Goal: Information Seeking & Learning: Learn about a topic

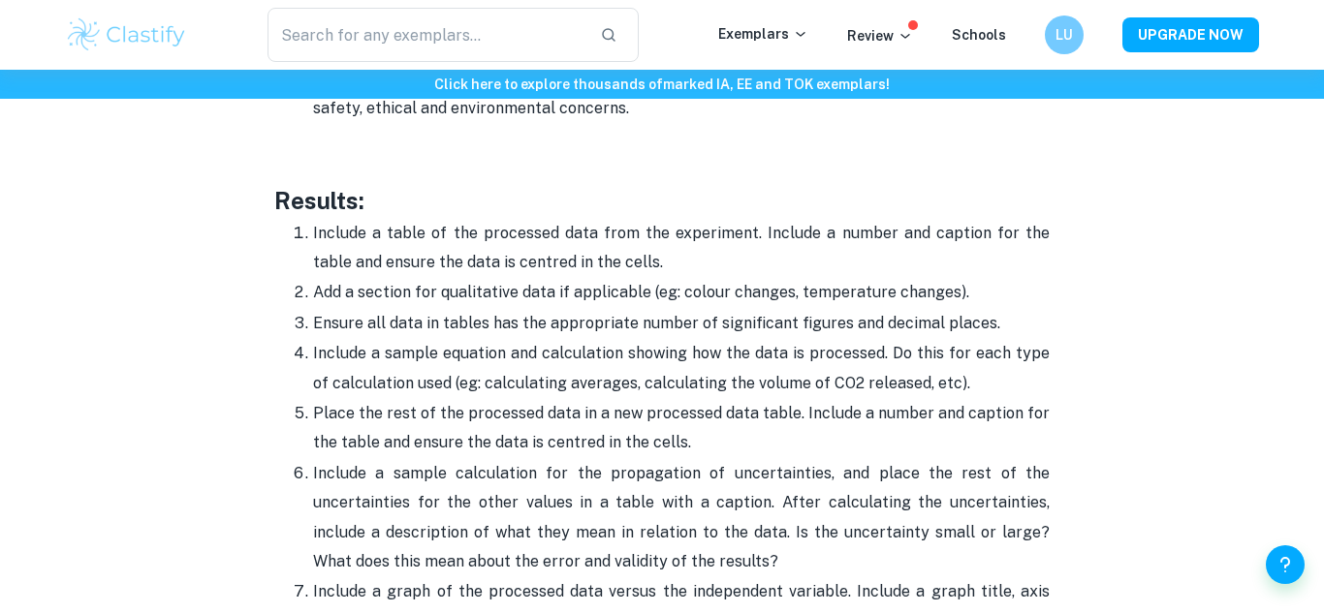
scroll to position [4449, 0]
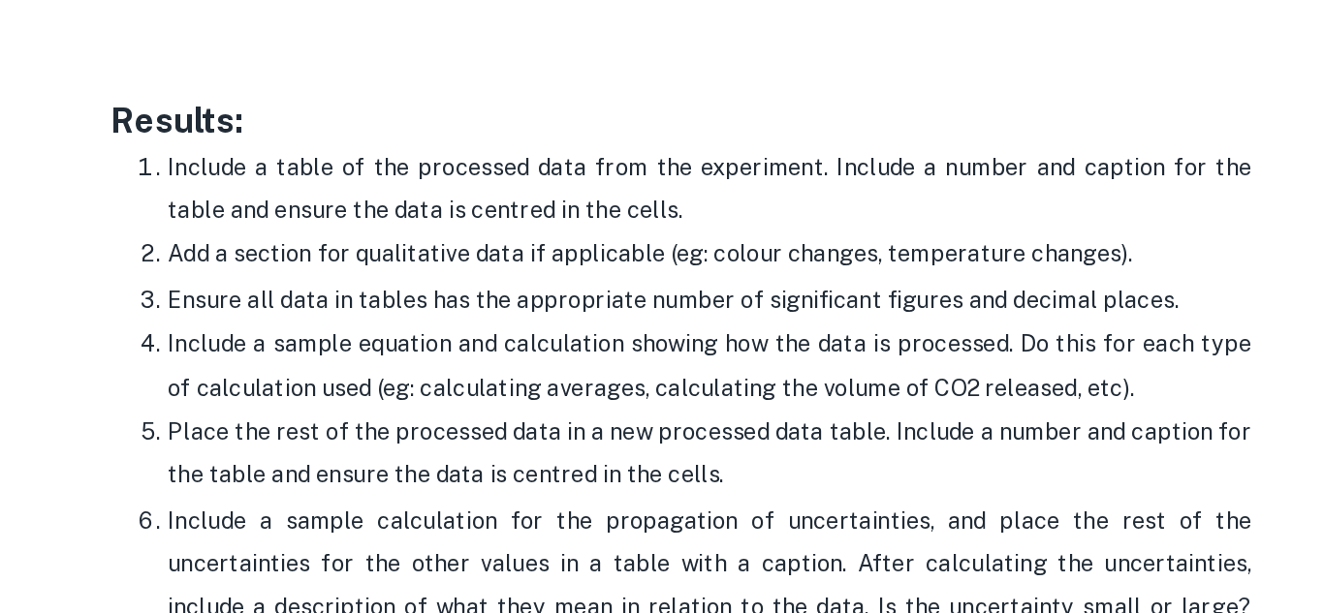
click at [521, 284] on p "Add a section for qualitative data if applicable (eg: colour changes, temperatu…" at bounding box center [681, 291] width 737 height 29
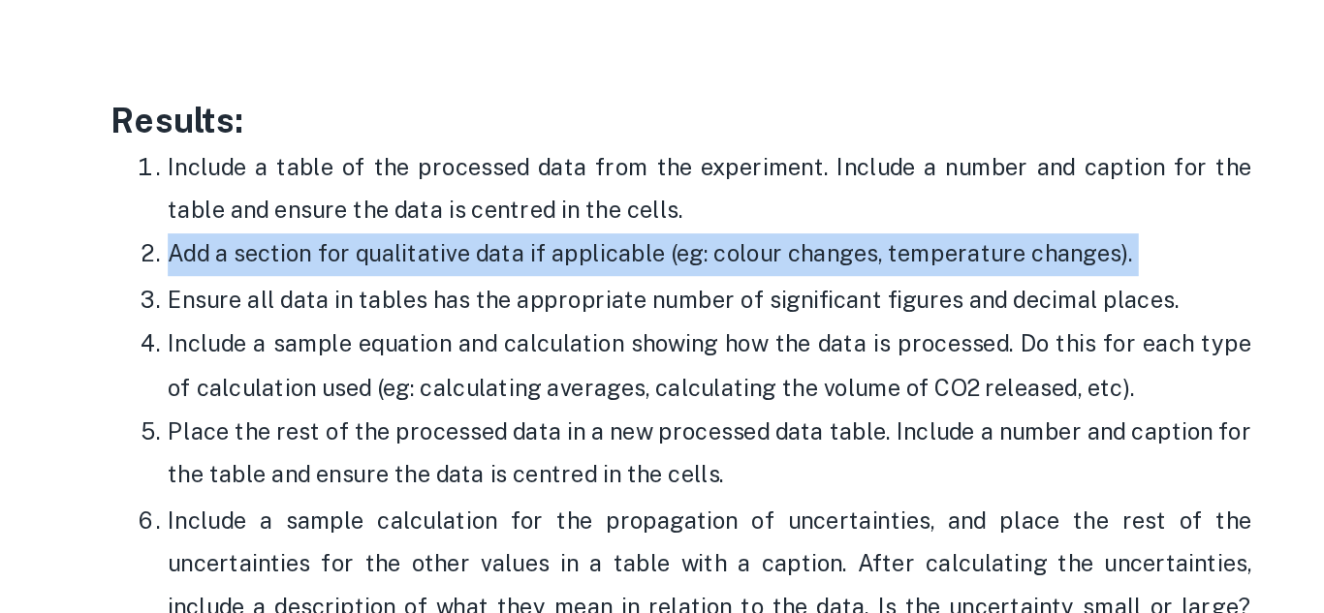
click at [521, 284] on p "Add a section for qualitative data if applicable (eg: colour changes, temperatu…" at bounding box center [681, 291] width 737 height 29
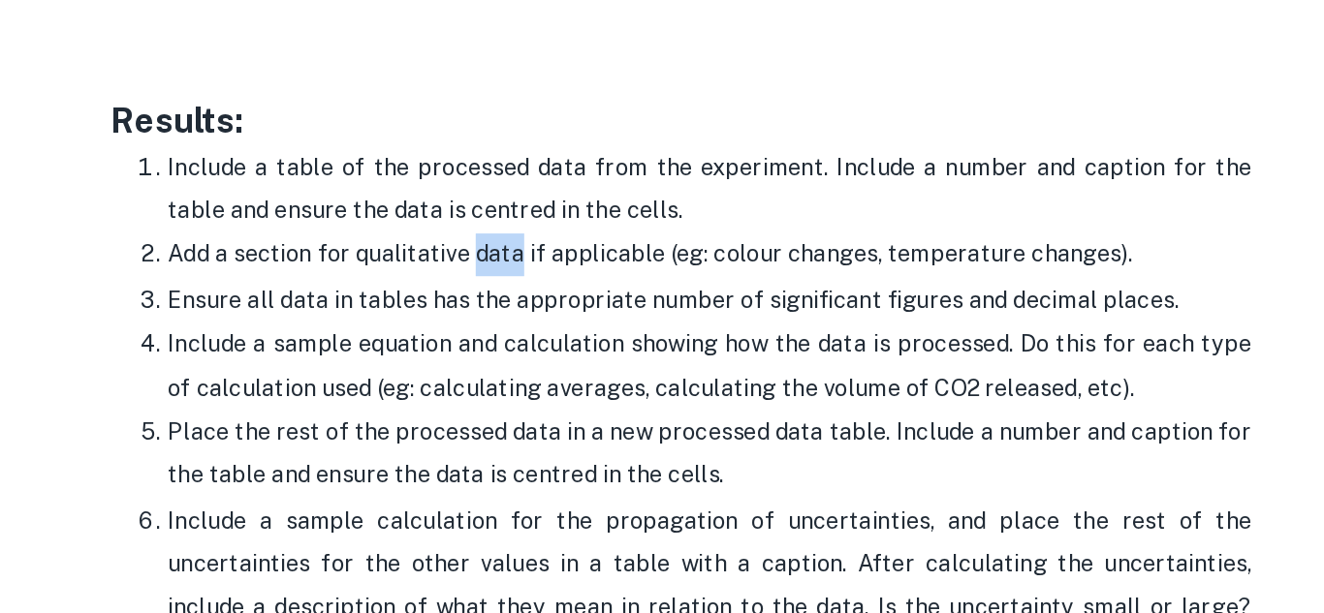
click at [521, 284] on p "Add a section for qualitative data if applicable (eg: colour changes, temperatu…" at bounding box center [681, 291] width 737 height 29
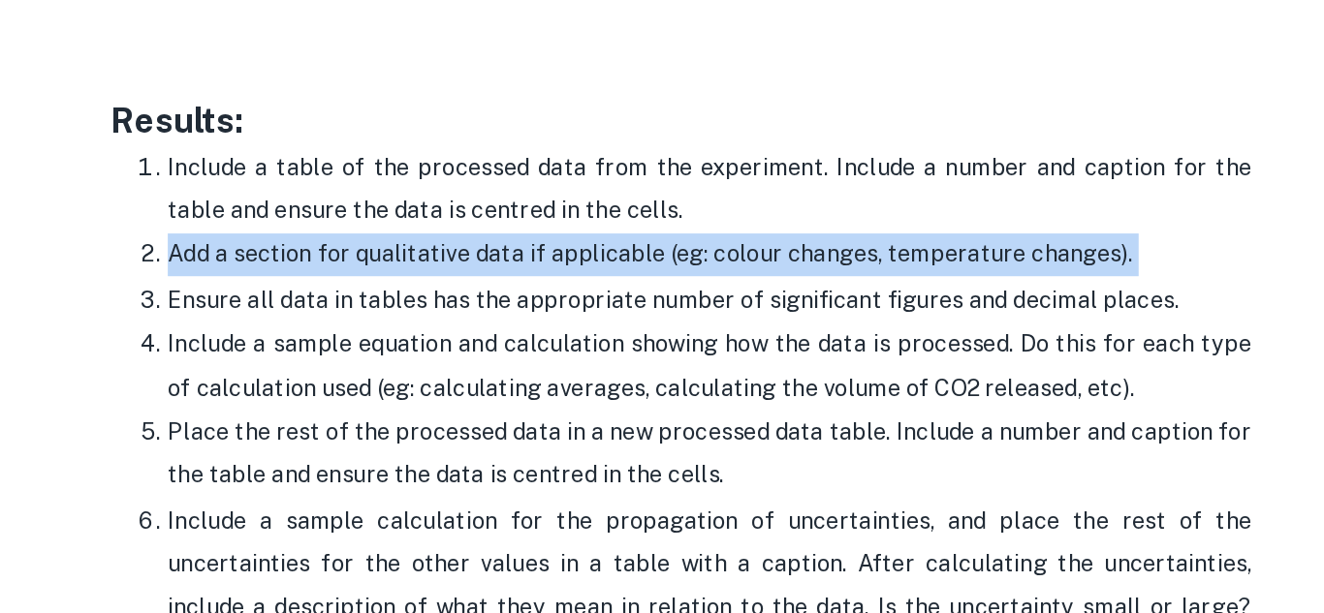
click at [521, 284] on p "Add a section for qualitative data if applicable (eg: colour changes, temperatu…" at bounding box center [681, 291] width 737 height 29
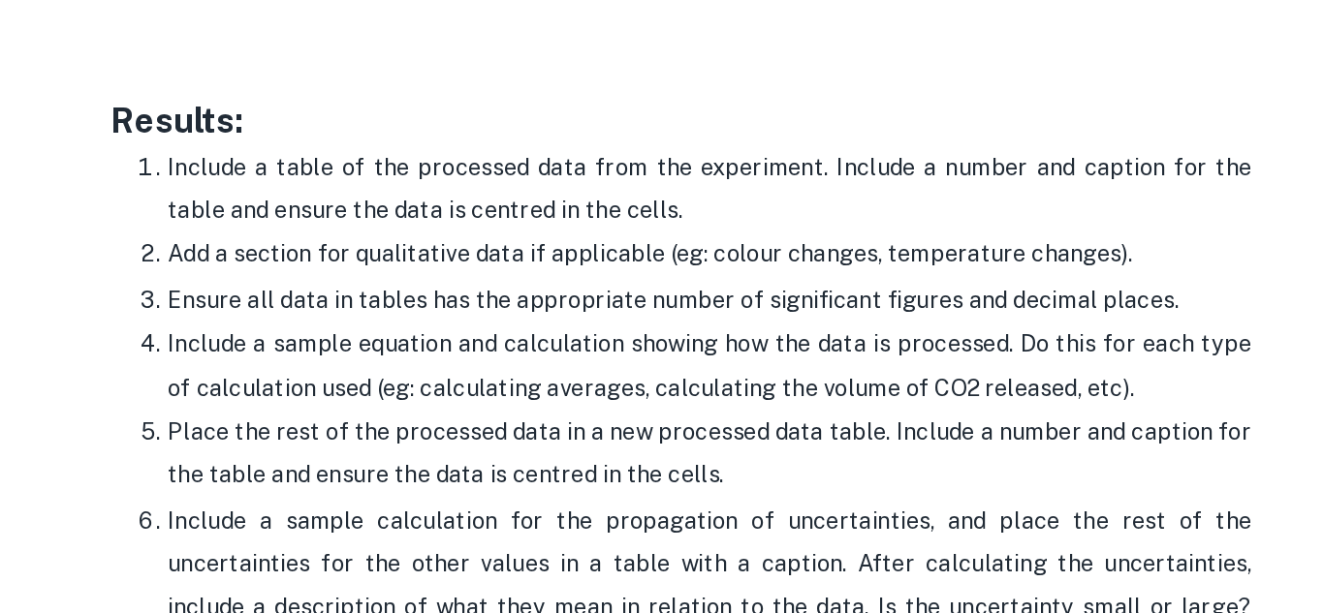
click at [522, 286] on p "Add a section for qualitative data if applicable (eg: colour changes, temperatu…" at bounding box center [681, 291] width 737 height 29
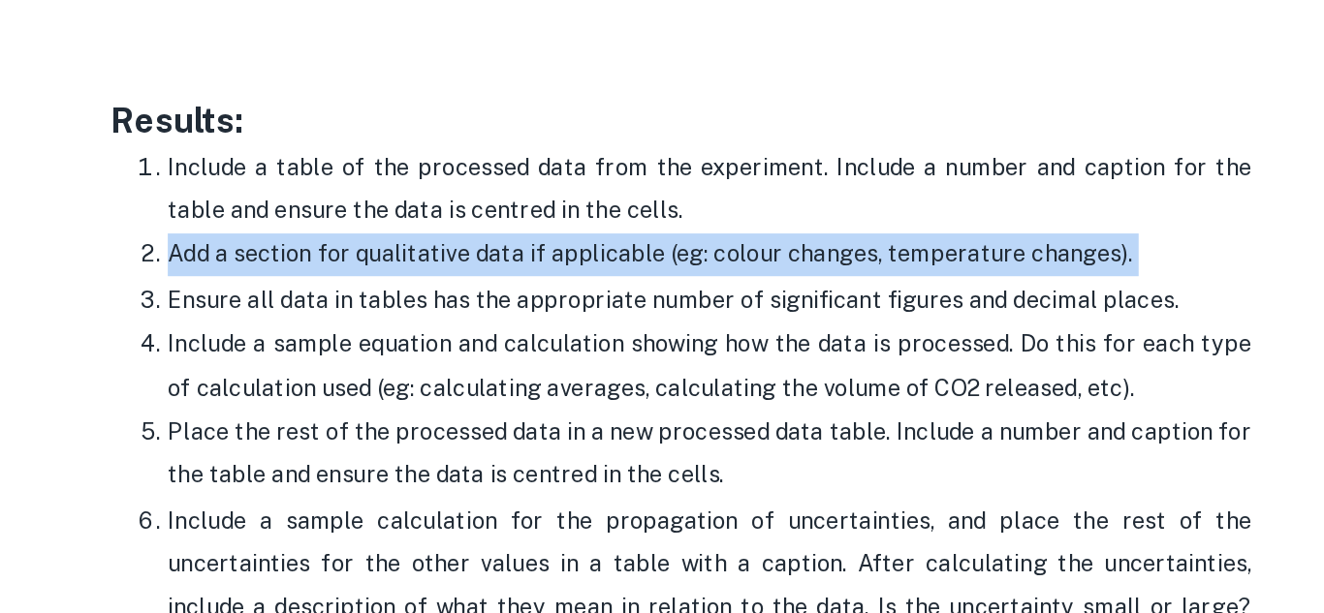
click at [522, 286] on p "Add a section for qualitative data if applicable (eg: colour changes, temperatu…" at bounding box center [681, 291] width 737 height 29
click at [522, 287] on p "Add a section for qualitative data if applicable (eg: colour changes, temperatu…" at bounding box center [681, 291] width 737 height 29
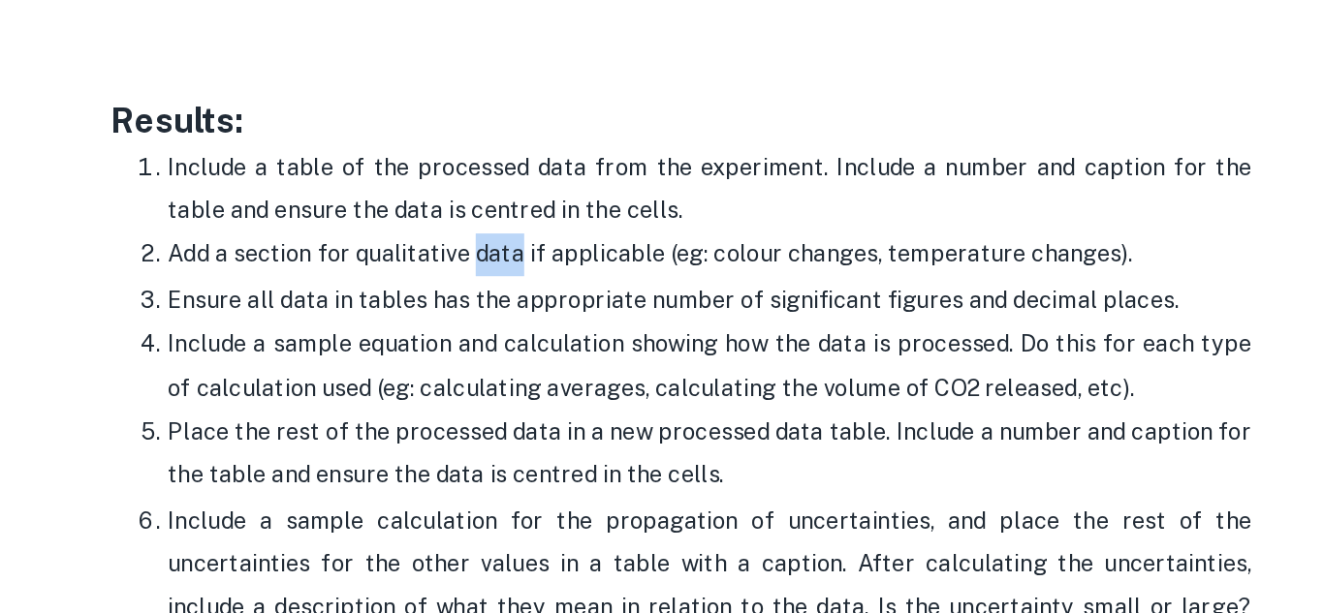
click at [522, 287] on p "Add a section for qualitative data if applicable (eg: colour changes, temperatu…" at bounding box center [681, 291] width 737 height 29
click at [565, 355] on p "Include a sample equation and calculation showing how the data is processed. Do…" at bounding box center [681, 367] width 737 height 59
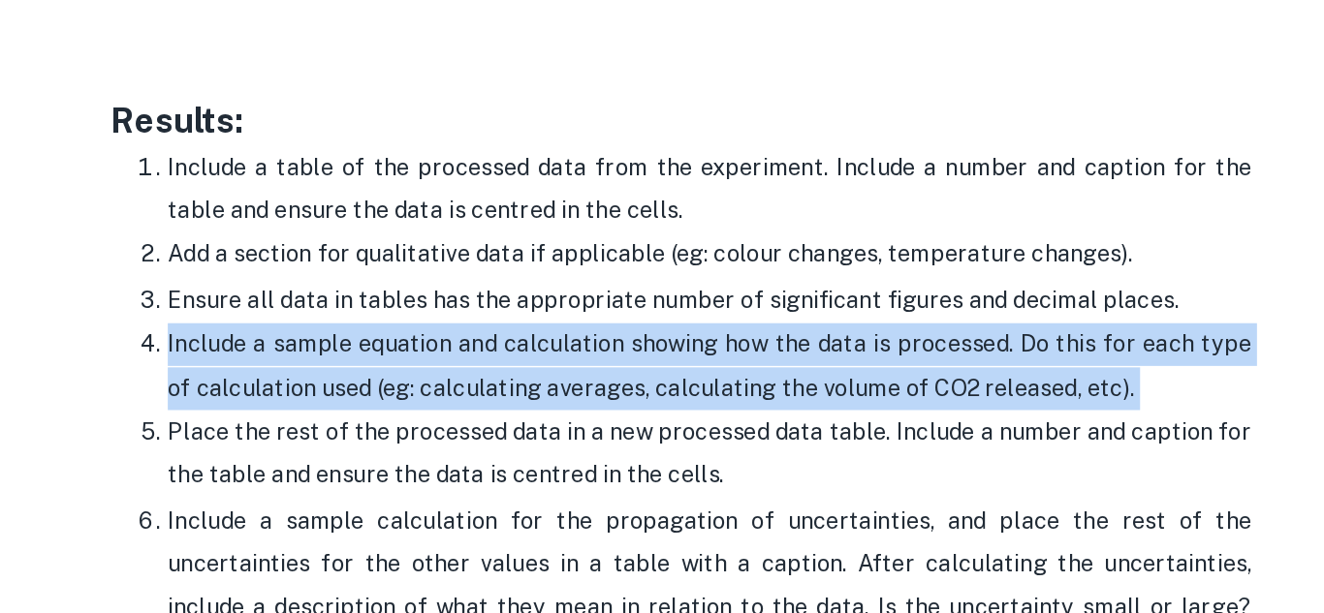
click at [565, 355] on p "Include a sample equation and calculation showing how the data is processed. Do…" at bounding box center [681, 367] width 737 height 59
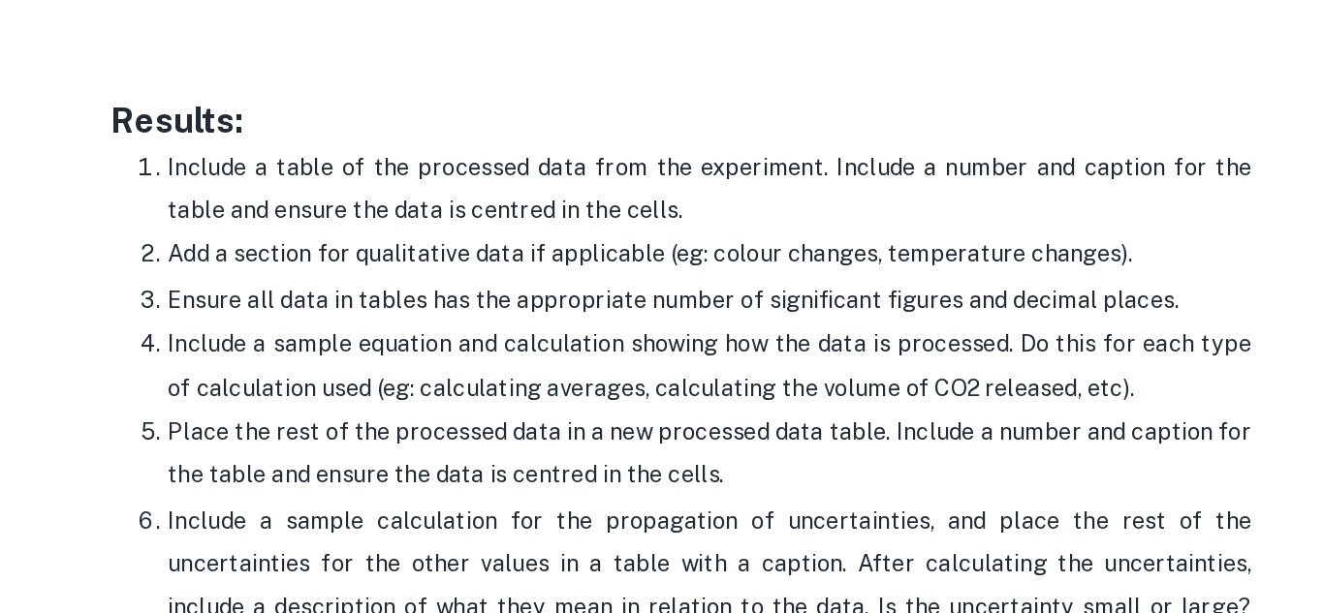
click at [646, 391] on p "Include a sample equation and calculation showing how the data is processed. Do…" at bounding box center [681, 367] width 737 height 59
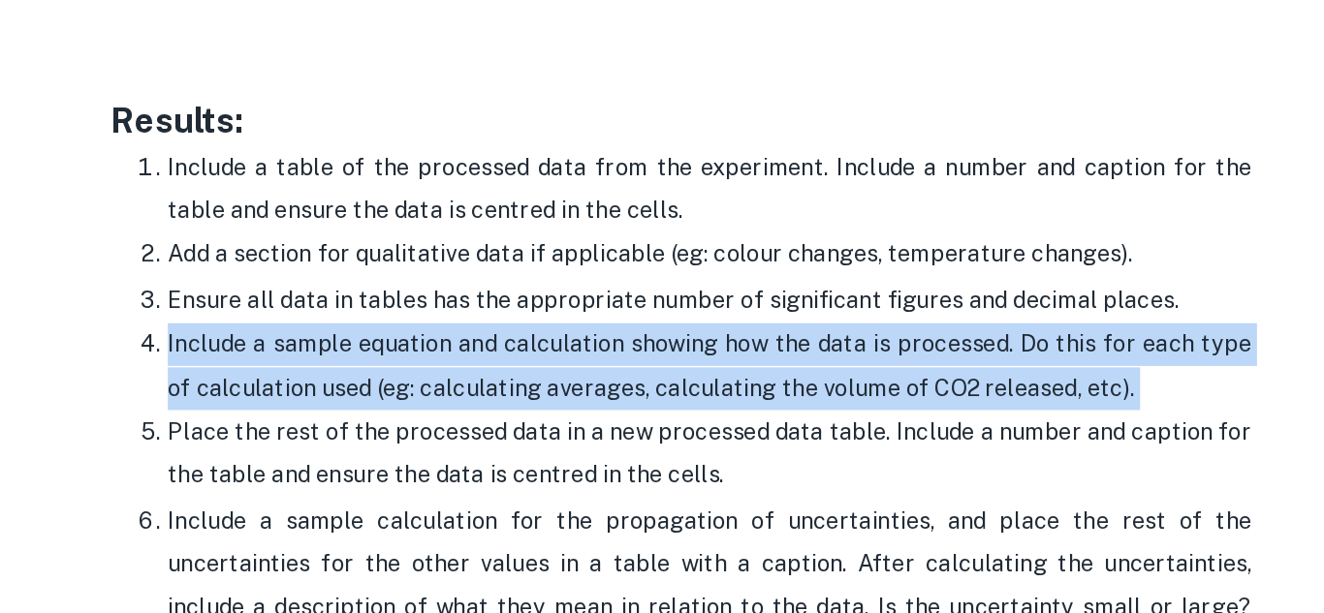
click at [646, 391] on p "Include a sample equation and calculation showing how the data is processed. Do…" at bounding box center [681, 367] width 737 height 59
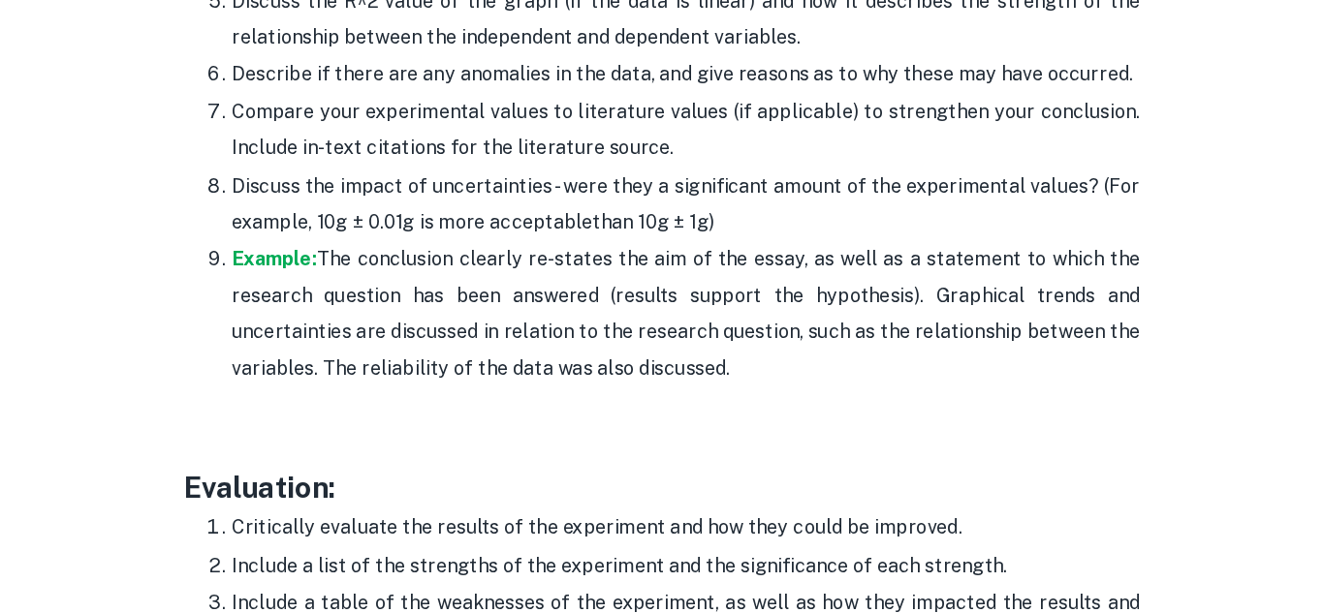
scroll to position [5438, 0]
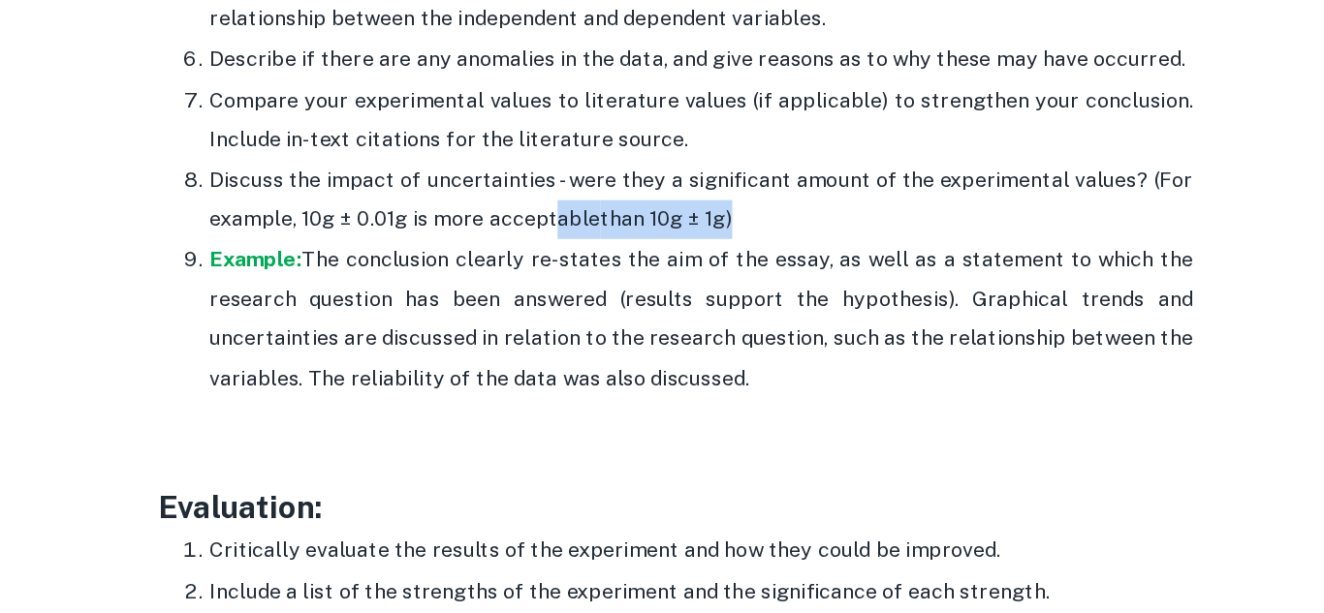
drag, startPoint x: 702, startPoint y: 270, endPoint x: 569, endPoint y: 266, distance: 132.9
click at [569, 266] on p "Discuss the impact of uncertainties - were they a significant amount of the exp…" at bounding box center [681, 279] width 737 height 59
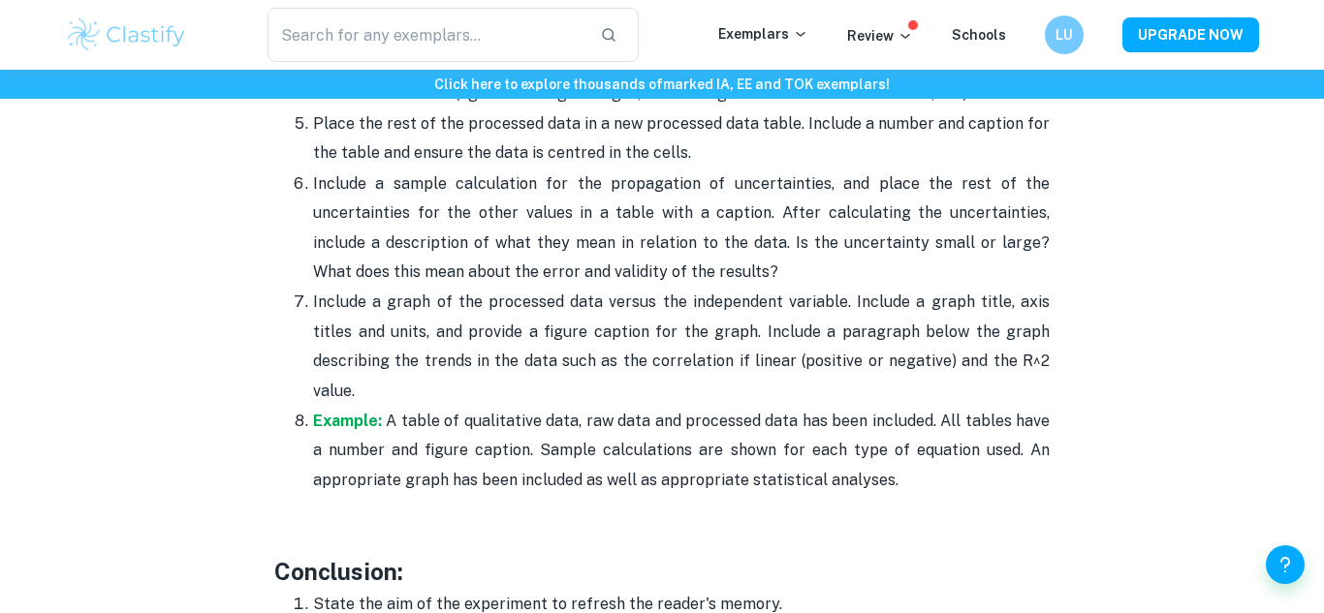
scroll to position [4740, 0]
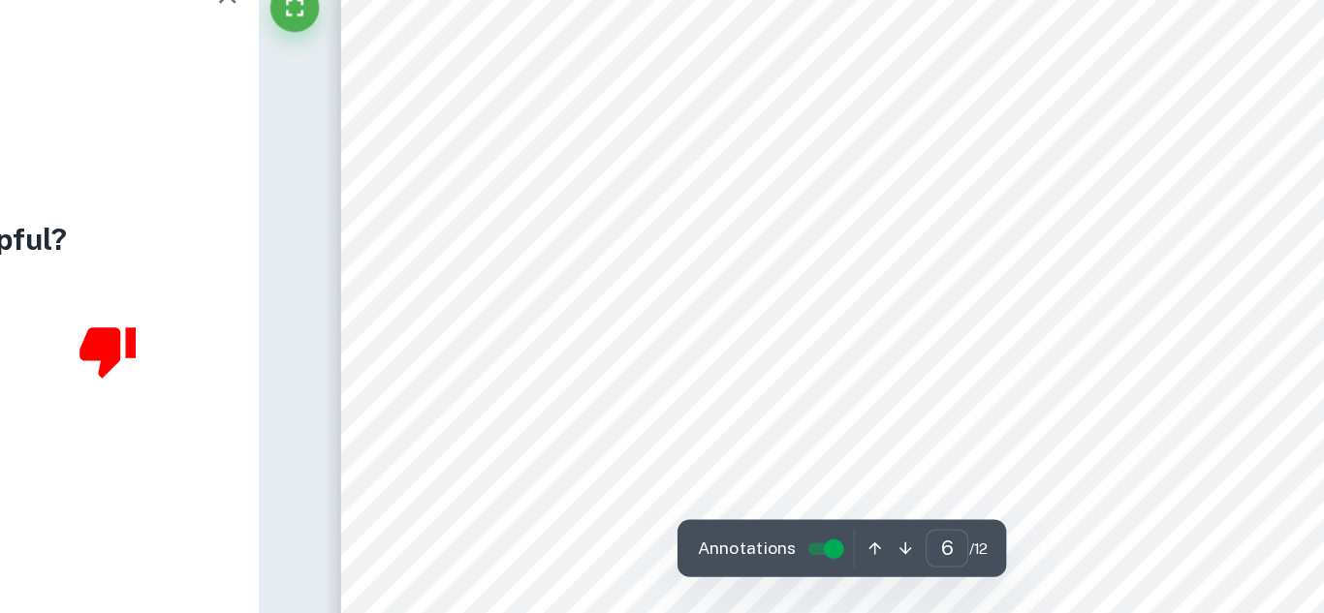
scroll to position [6354, 0]
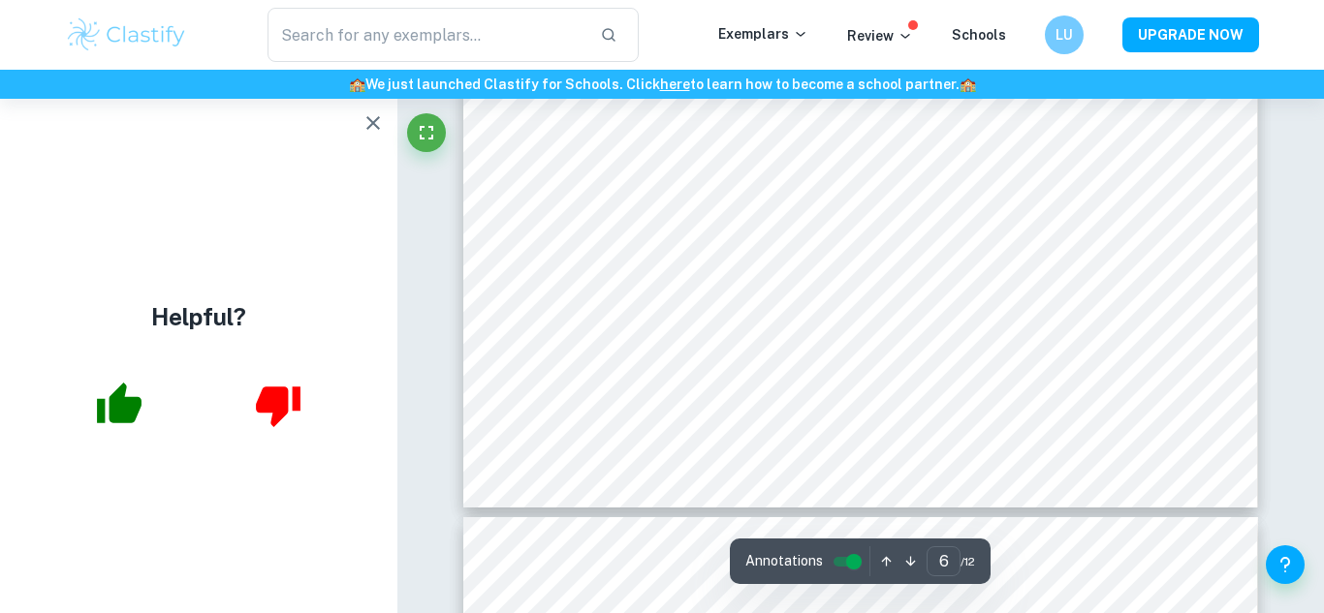
type input "7"
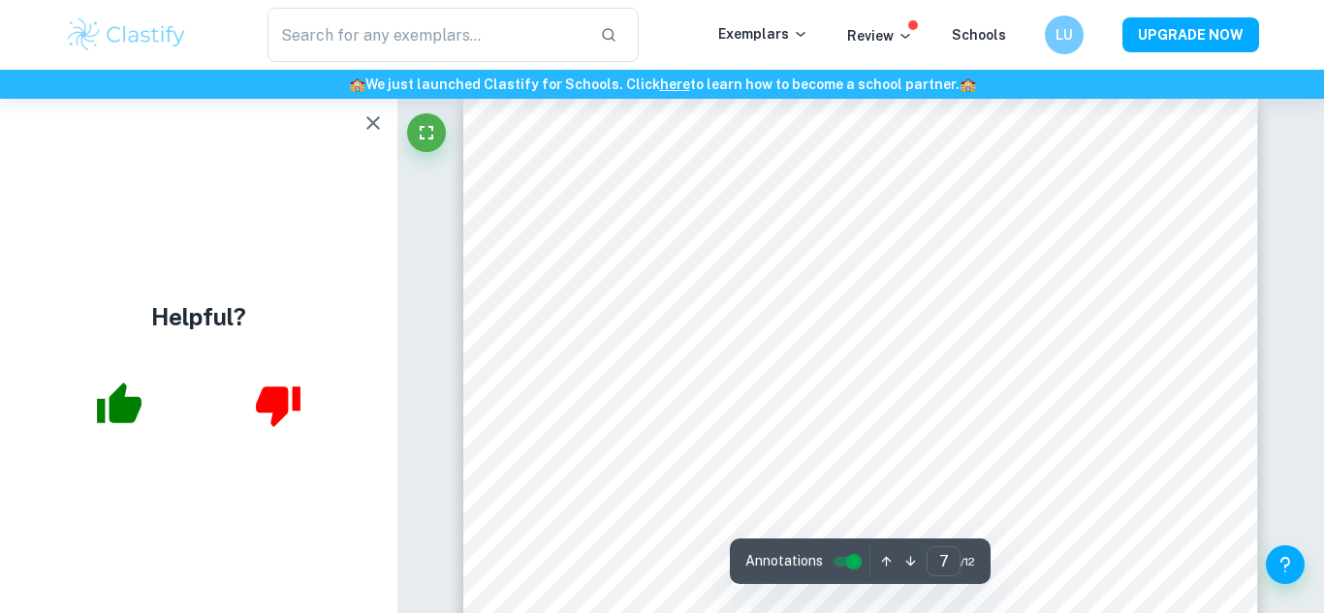
scroll to position [7079, 0]
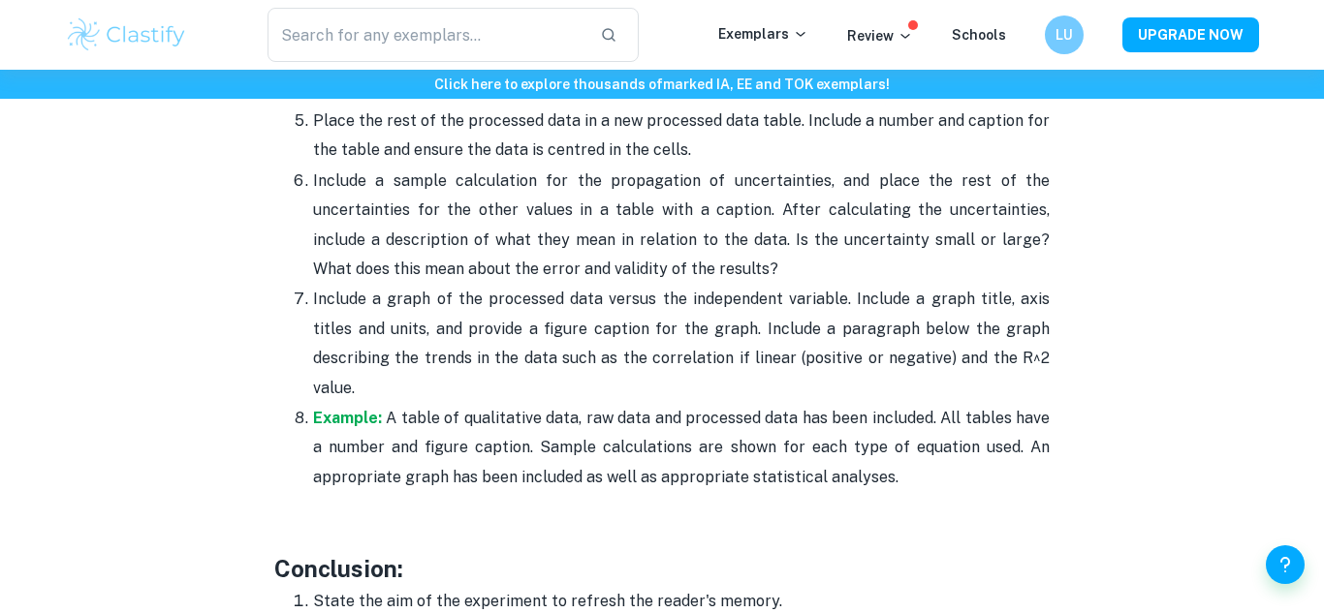
scroll to position [4740, 0]
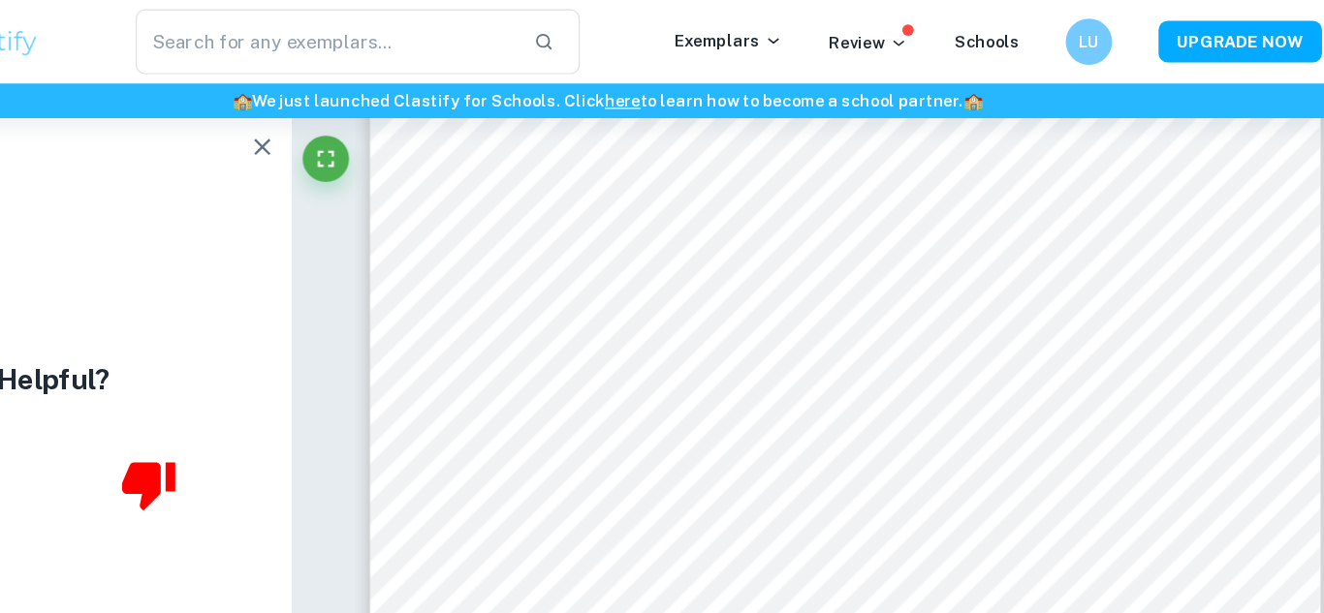
scroll to position [9874, 0]
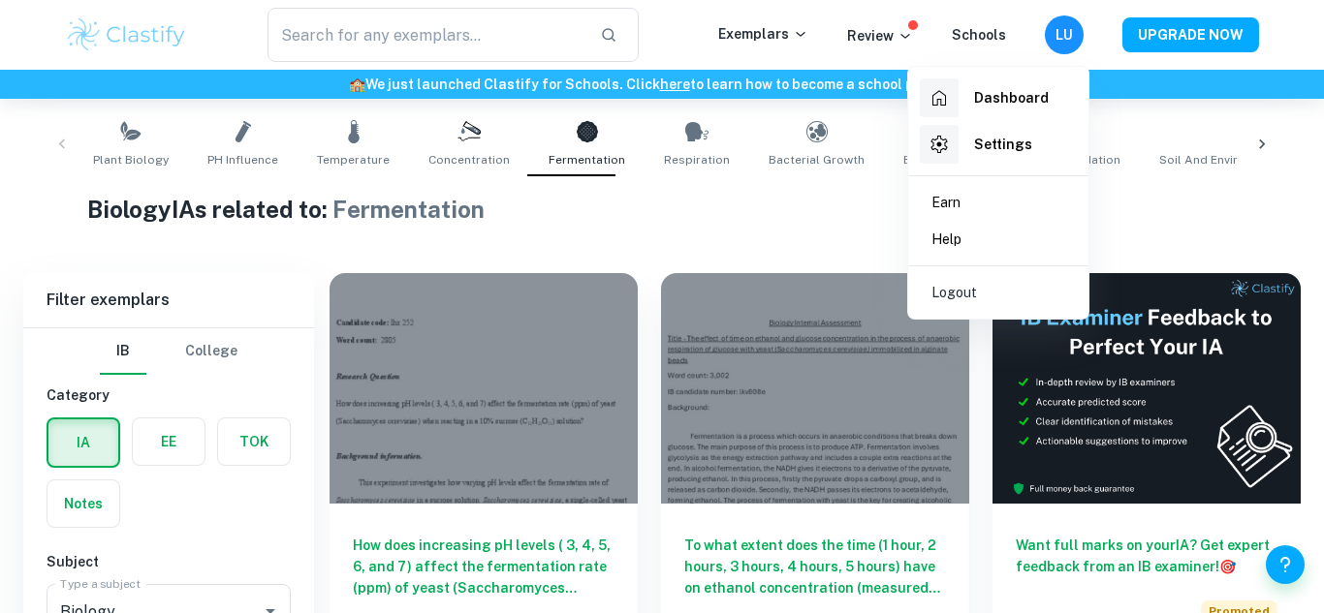
scroll to position [457, 0]
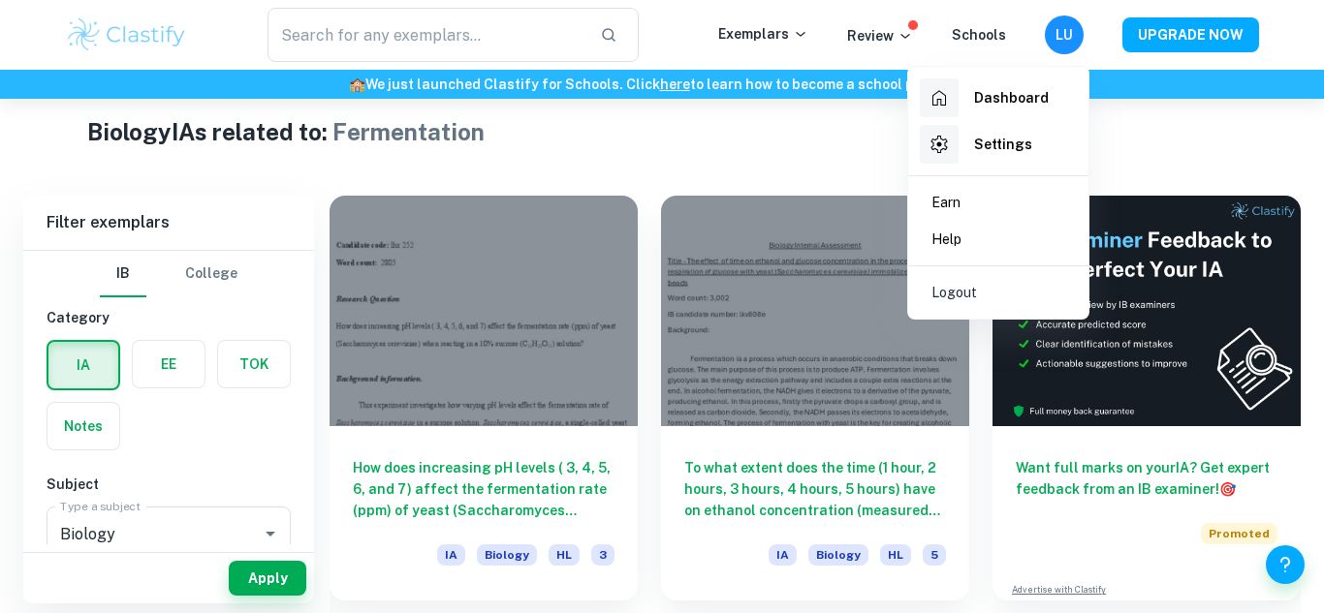
click at [991, 99] on h6 "Dashboard" at bounding box center [1011, 97] width 75 height 21
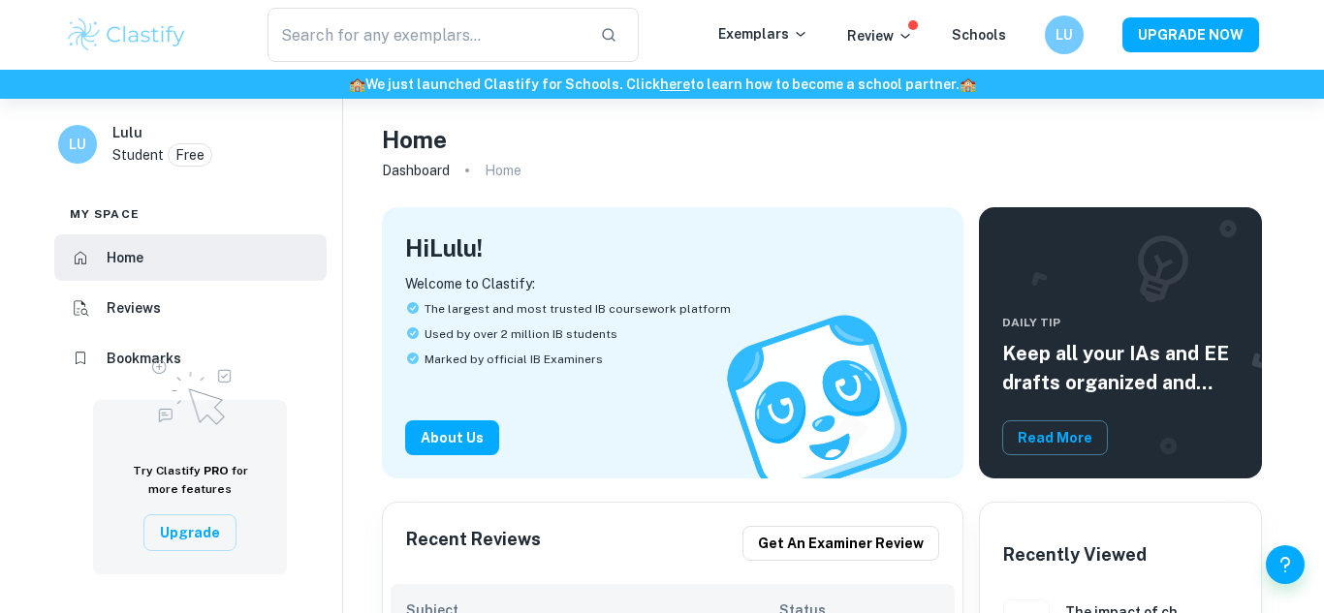
click at [219, 360] on img at bounding box center [190, 389] width 97 height 83
click at [158, 342] on li "Bookmarks" at bounding box center [190, 358] width 272 height 47
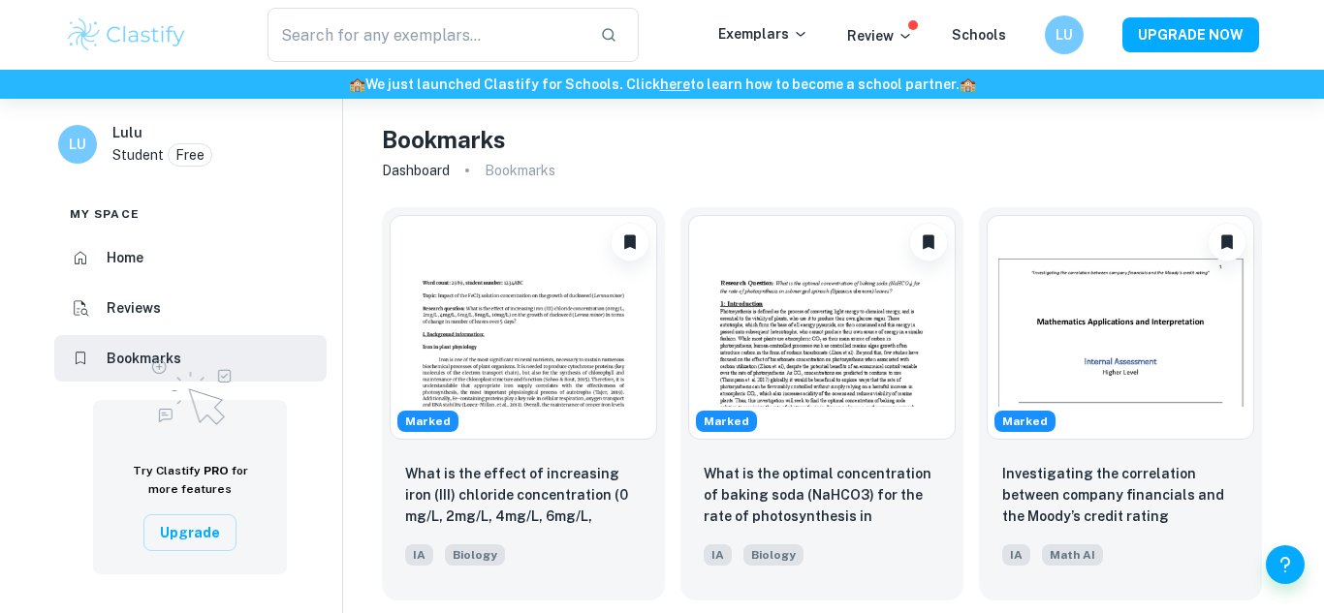
click at [167, 34] on img at bounding box center [126, 35] width 123 height 39
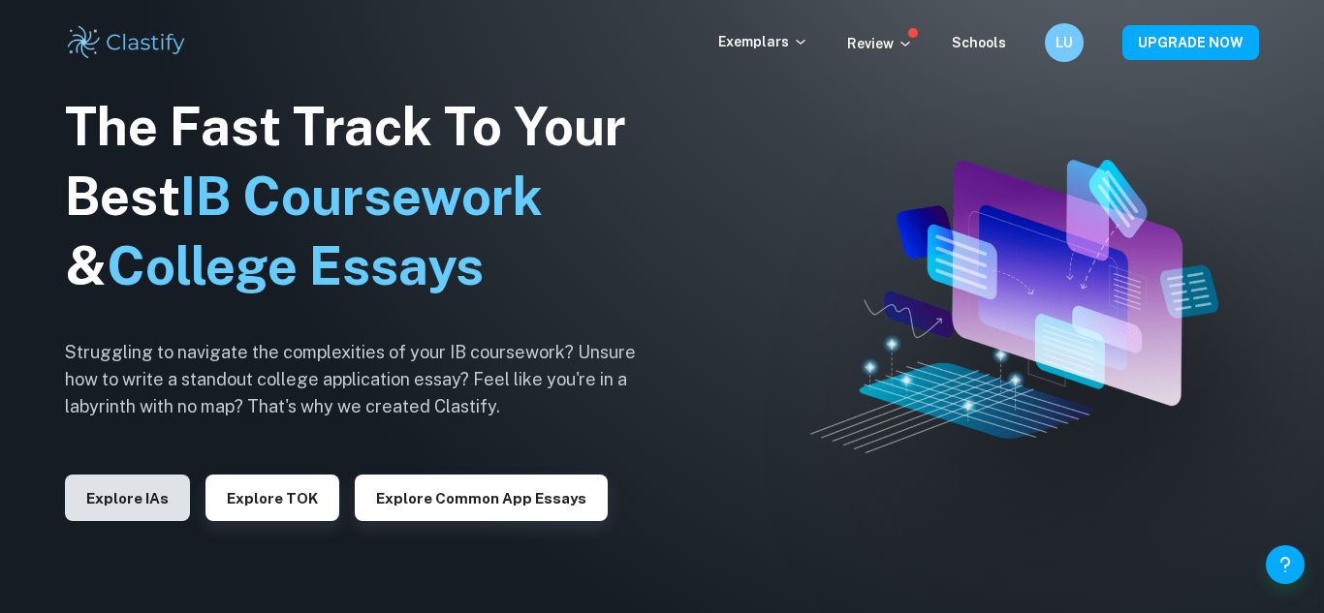
click at [123, 505] on button "Explore IAs" at bounding box center [127, 498] width 125 height 47
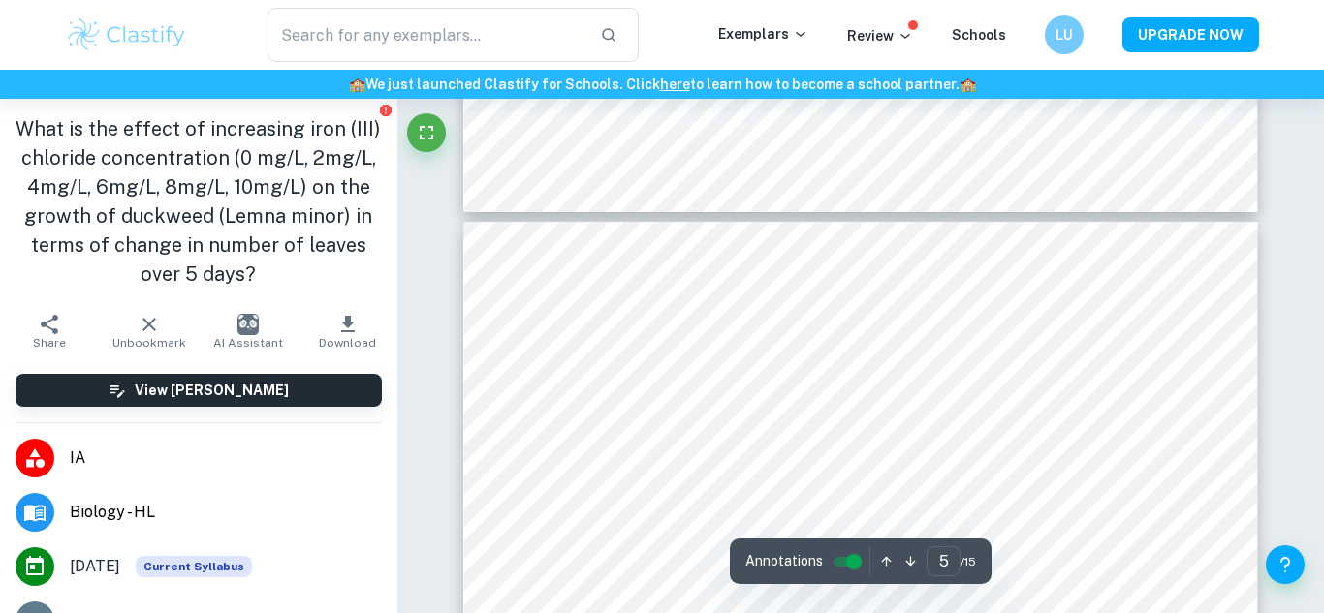
scroll to position [4681, 0]
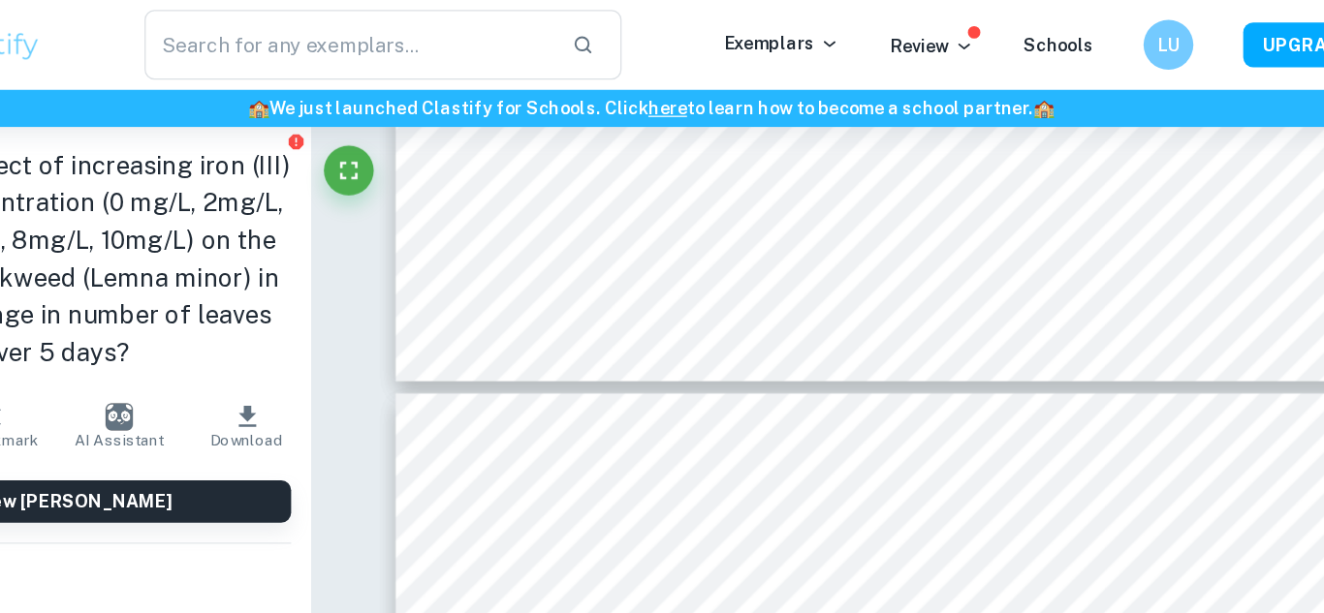
type input "4"
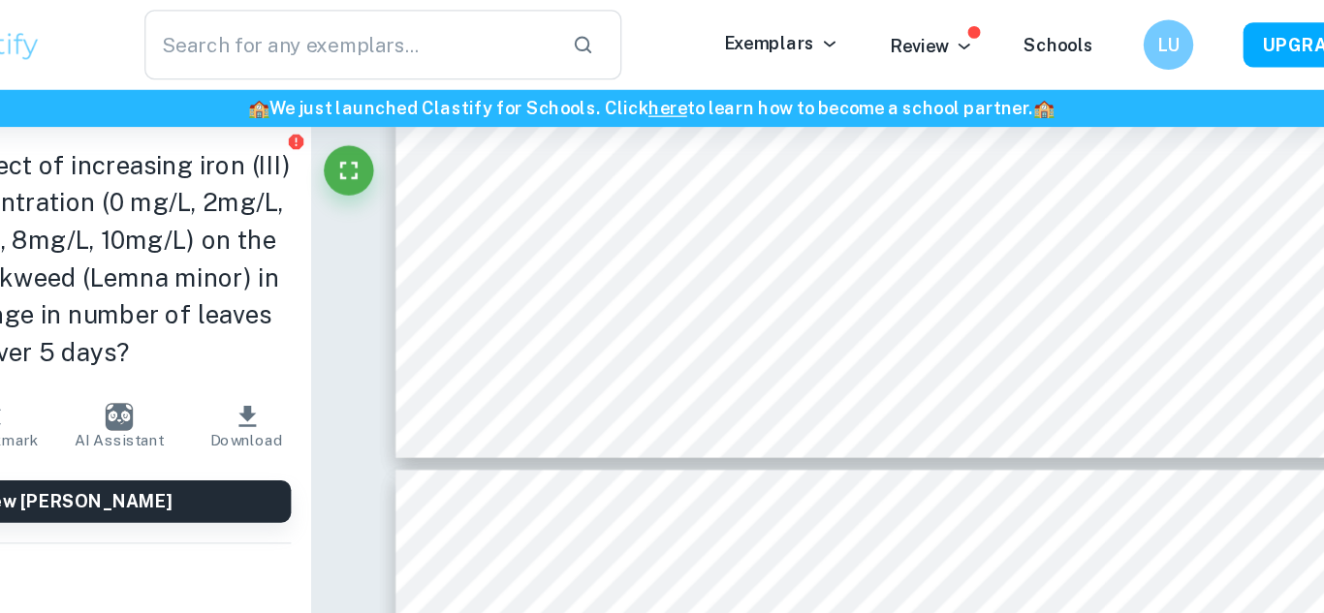
scroll to position [4539, 0]
